Goal: Task Accomplishment & Management: Manage account settings

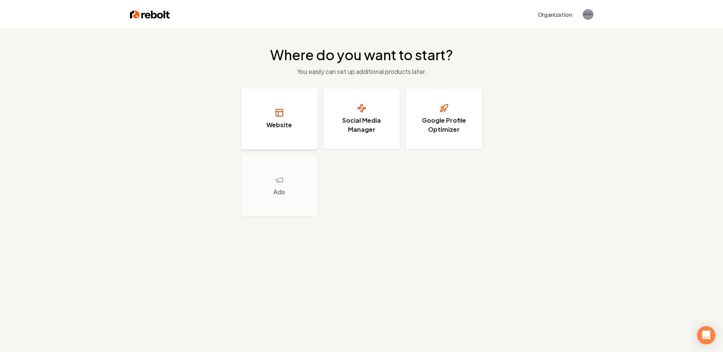
click at [289, 119] on button "Website" at bounding box center [279, 118] width 76 height 61
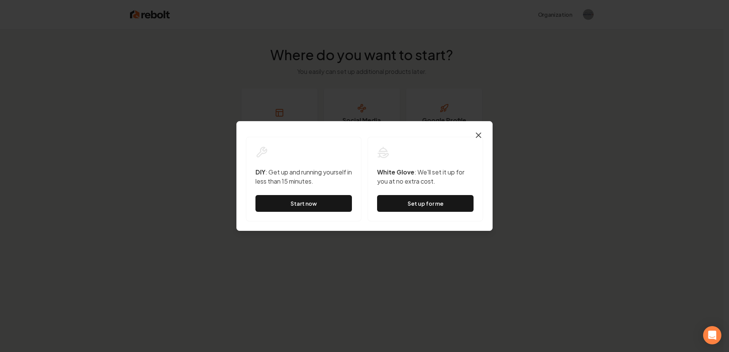
click at [478, 134] on icon "button" at bounding box center [478, 135] width 9 height 9
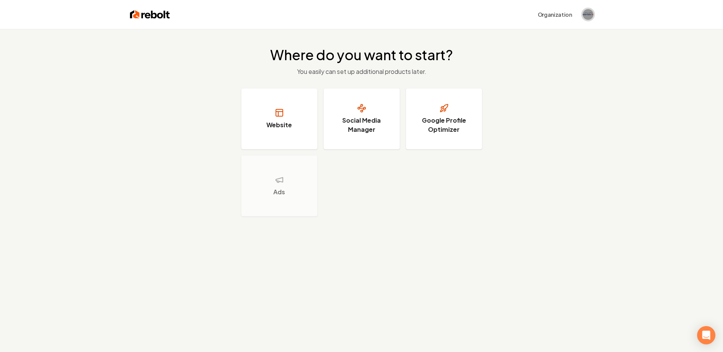
click at [584, 13] on img "Open user button" at bounding box center [588, 14] width 11 height 11
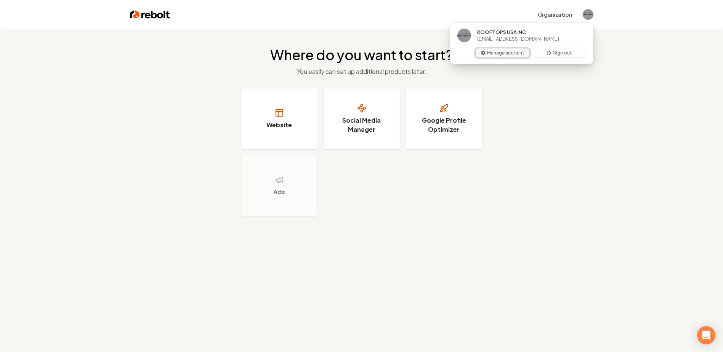
click at [493, 53] on button "Manage account" at bounding box center [503, 52] width 54 height 9
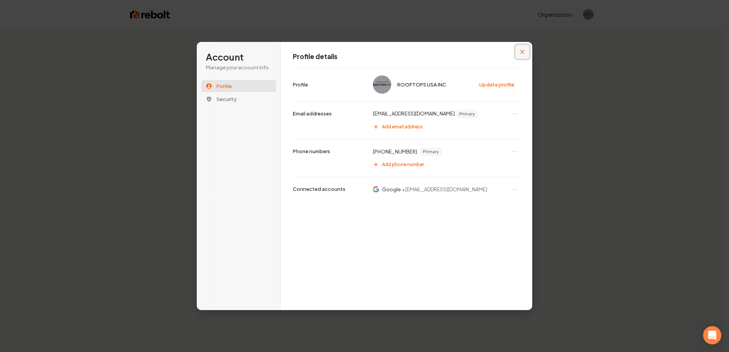
click at [523, 51] on icon "Close modal" at bounding box center [522, 52] width 4 height 4
